Goal: Find specific page/section: Find specific page/section

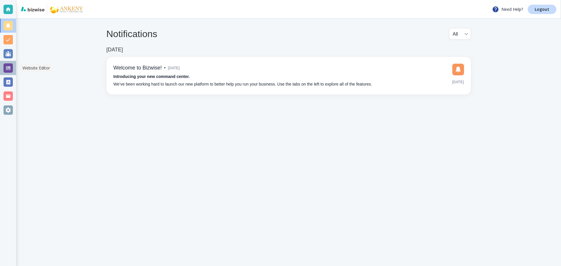
click at [4, 68] on div at bounding box center [8, 67] width 9 height 9
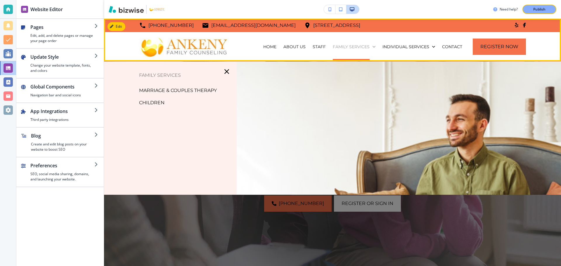
click at [341, 47] on p "Family Services" at bounding box center [351, 47] width 37 height 6
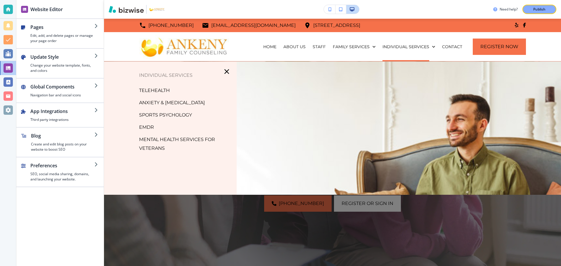
click at [148, 128] on p "EMDR" at bounding box center [146, 127] width 15 height 9
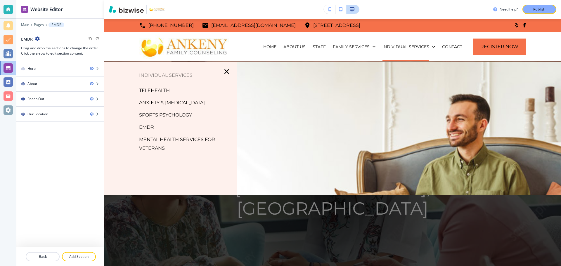
click at [145, 125] on p "EMDR" at bounding box center [146, 127] width 15 height 9
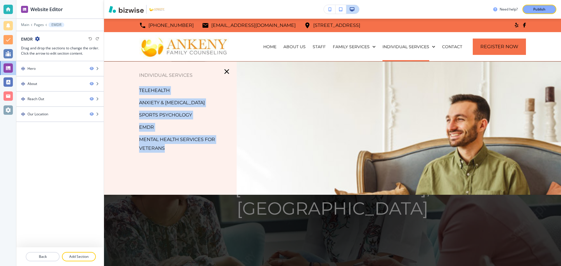
drag, startPoint x: 135, startPoint y: 90, endPoint x: 206, endPoint y: 155, distance: 96.8
click at [206, 155] on div "Individual Services TeleHealth Anxiety & [MEDICAL_DATA] Sports Psychology EMDR …" at bounding box center [170, 128] width 133 height 115
copy div "TeleHealth Anxiety & [MEDICAL_DATA] Sports Psychology EMDR Mental Health Servic…"
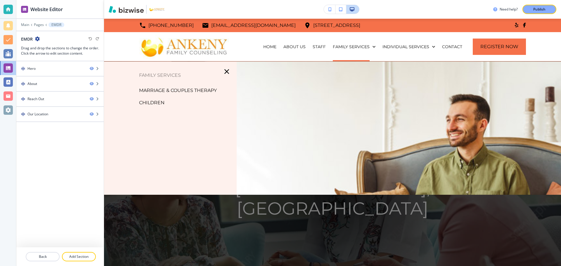
click at [165, 90] on p "Marriage & Couples Therapy" at bounding box center [178, 90] width 78 height 9
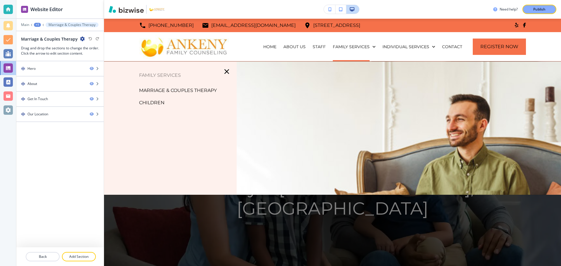
click at [146, 102] on p "Children" at bounding box center [151, 102] width 25 height 9
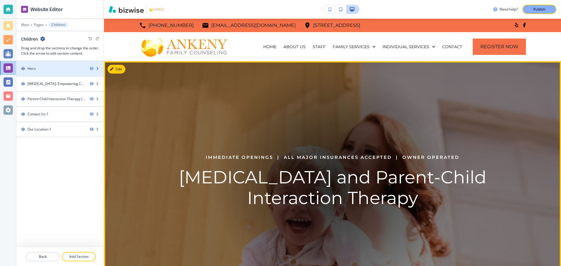
click at [42, 67] on div "Hero" at bounding box center [50, 68] width 69 height 5
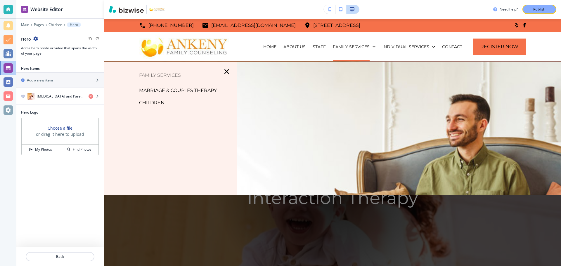
click at [178, 89] on p "Marriage & Couples Therapy" at bounding box center [178, 90] width 78 height 9
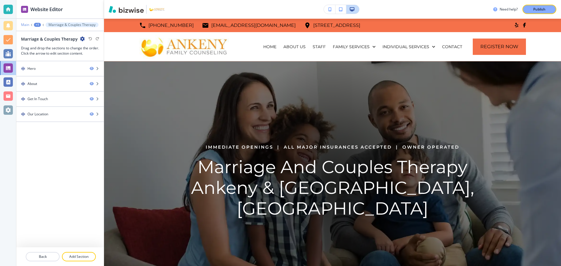
click at [25, 24] on p "Main" at bounding box center [25, 25] width 8 height 4
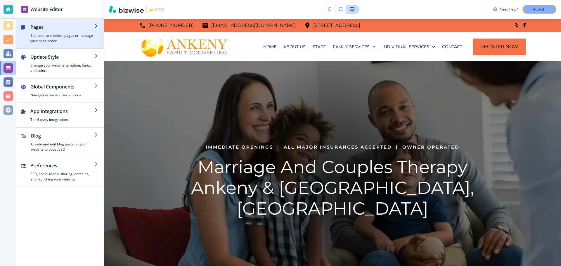
click at [38, 29] on h2 "Pages" at bounding box center [62, 27] width 64 height 7
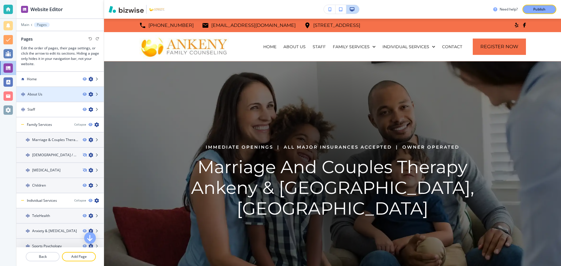
click at [35, 92] on h4 "About Us" at bounding box center [34, 94] width 15 height 5
